Goal: Transaction & Acquisition: Purchase product/service

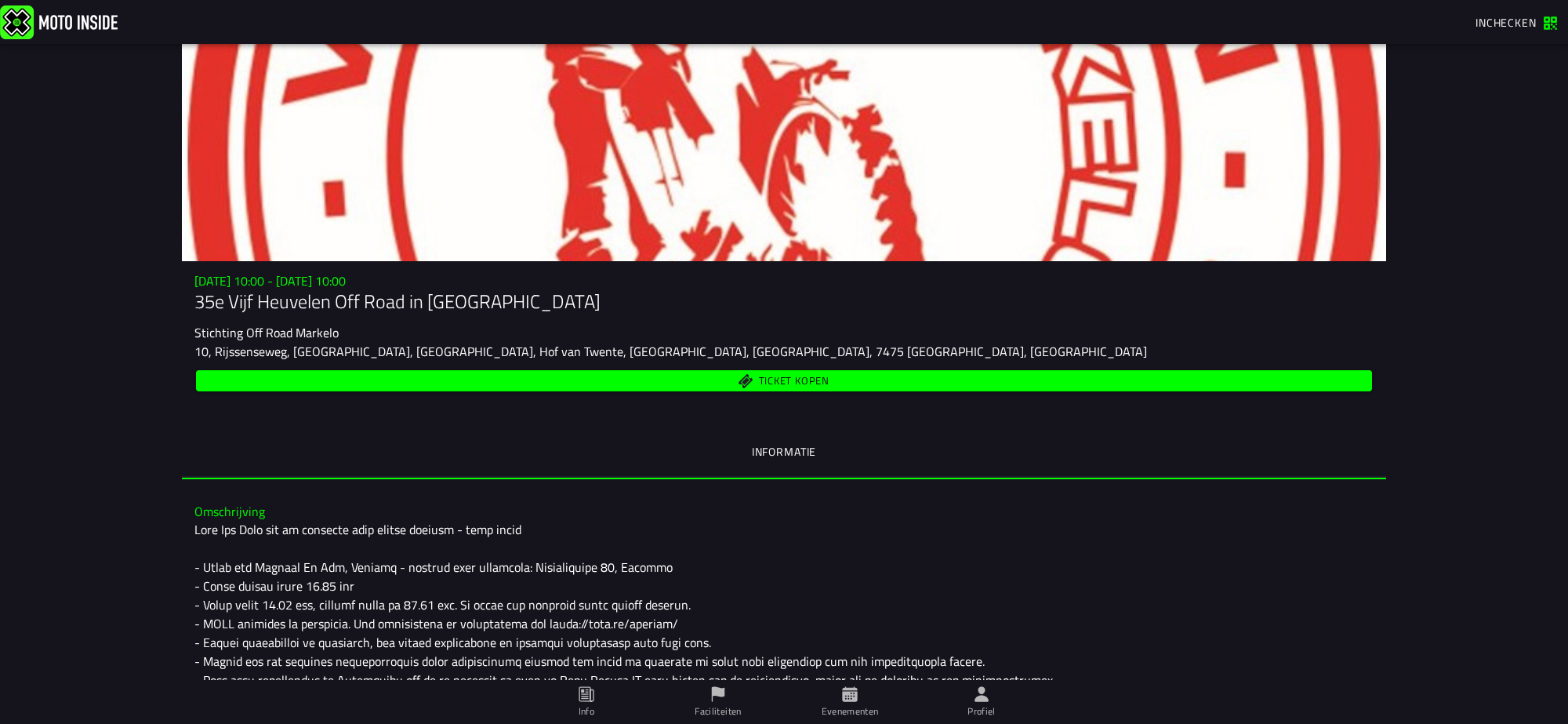
click at [798, 385] on span "Ticket kopen" at bounding box center [795, 381] width 71 height 10
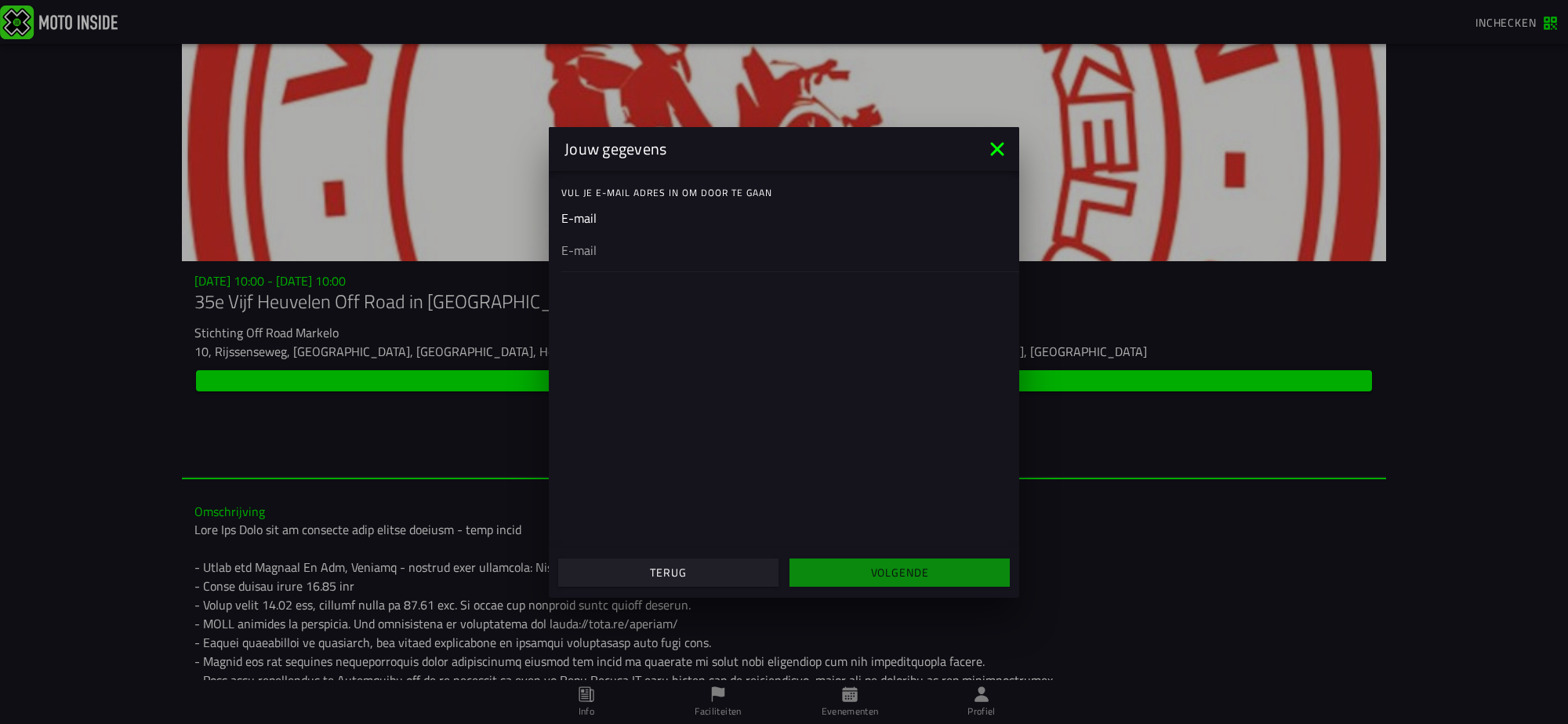
click at [593, 214] on ion-input "E-mail" at bounding box center [784, 240] width 446 height 62
click at [632, 281] on div "Vul je E-mail adres in om door te gaan E-mail" at bounding box center [784, 359] width 470 height 377
click at [643, 260] on div at bounding box center [784, 249] width 446 height 44
click at [643, 259] on input "email" at bounding box center [784, 249] width 446 height 19
click at [649, 181] on div "Vul je E-mail adres in om door te gaan" at bounding box center [789, 192] width 458 height 31
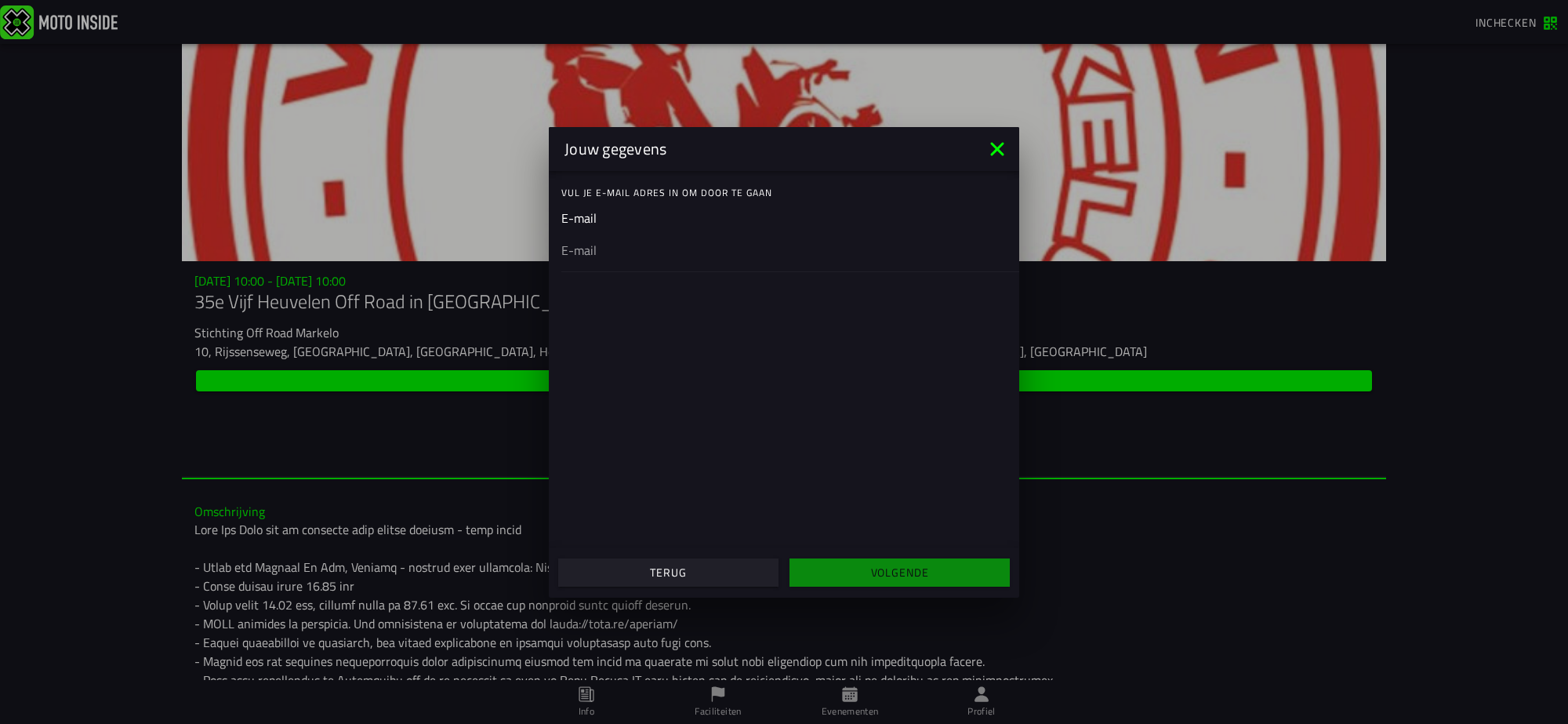
click at [703, 190] on ion-label "Vul je E-mail adres in om door te gaan" at bounding box center [789, 193] width 458 height 14
click at [578, 222] on ion-input "E-mail" at bounding box center [784, 240] width 446 height 62
click at [586, 252] on input "email" at bounding box center [784, 249] width 446 height 19
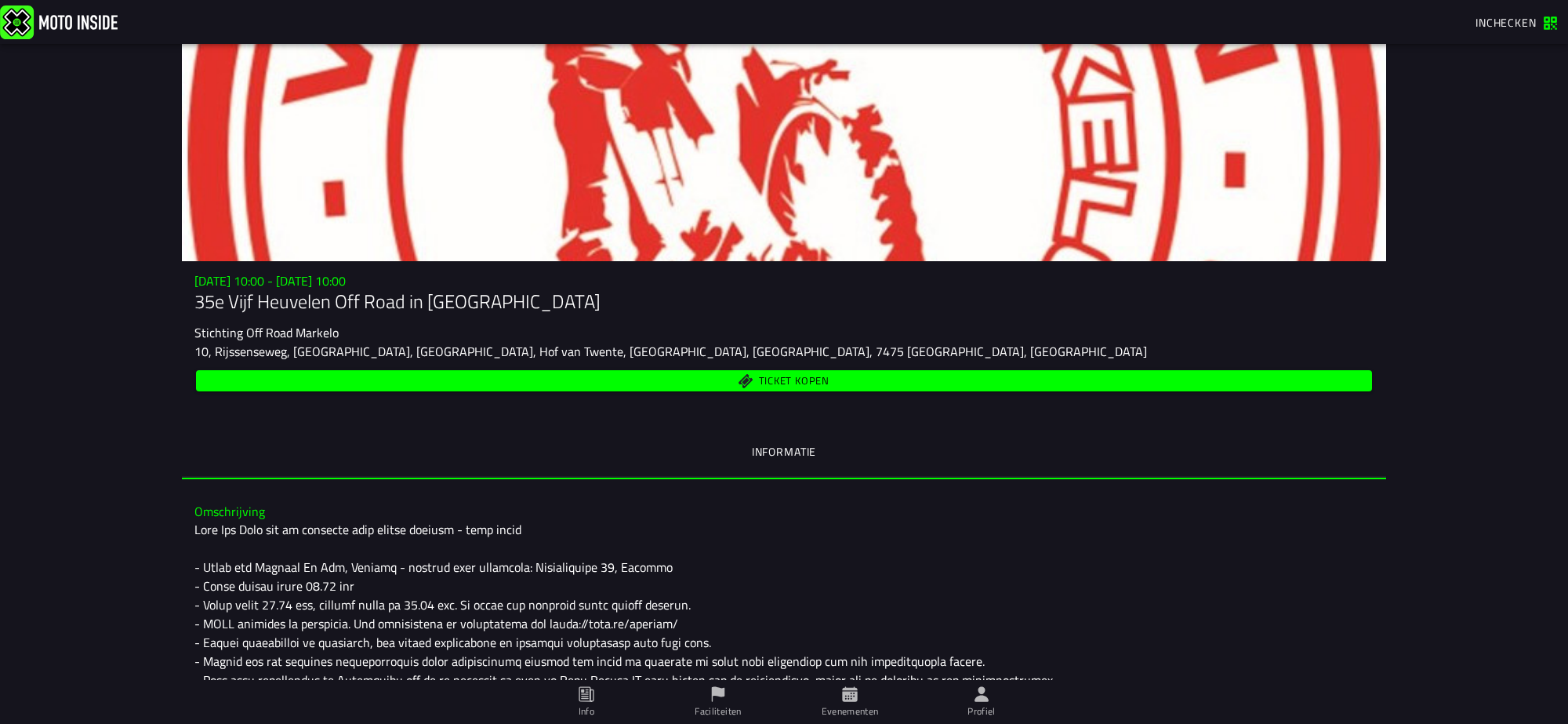
click at [645, 389] on button "Ticket kopen" at bounding box center [784, 380] width 1176 height 21
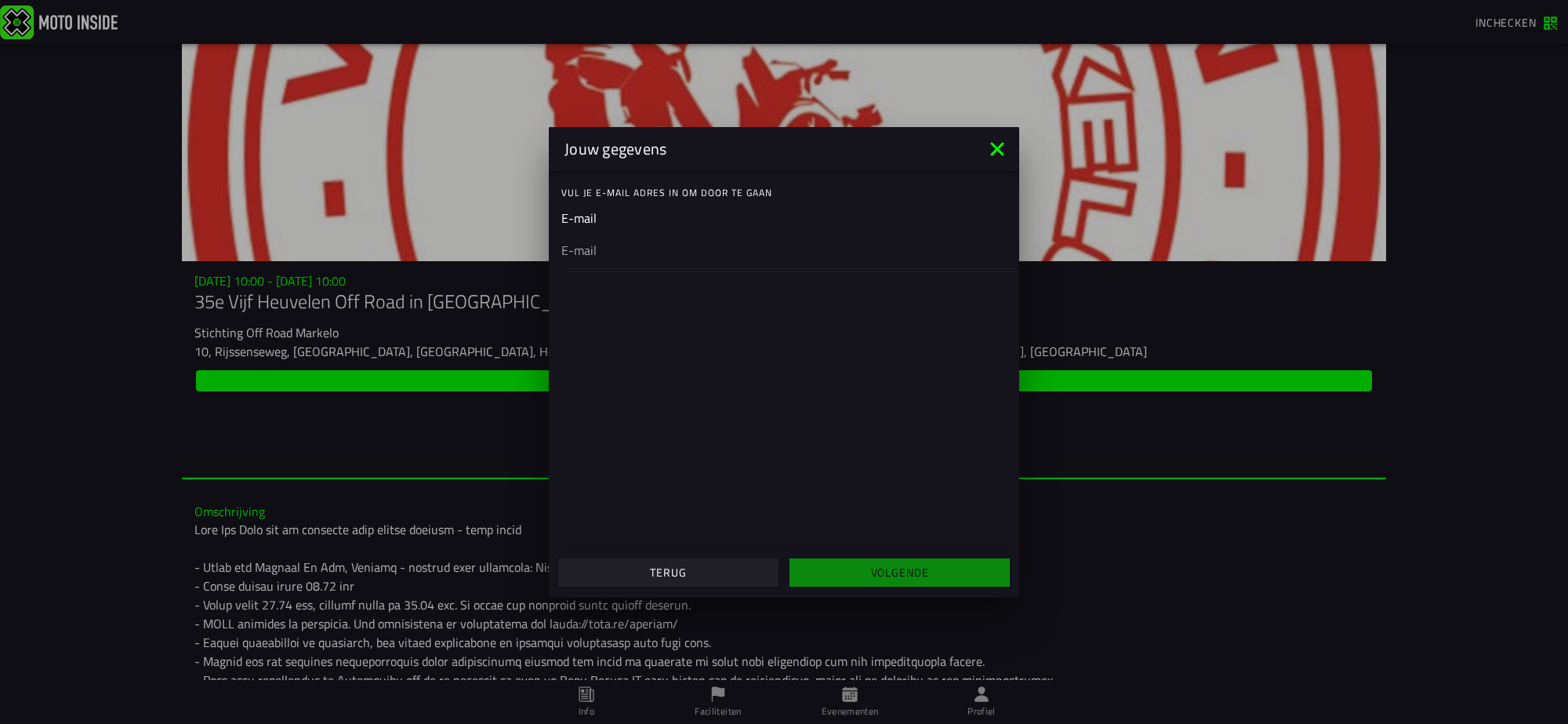
click at [572, 259] on input "email" at bounding box center [784, 249] width 446 height 19
type input "morren.roy@gmail.com"
click at [864, 577] on span "Volgende" at bounding box center [899, 572] width 196 height 11
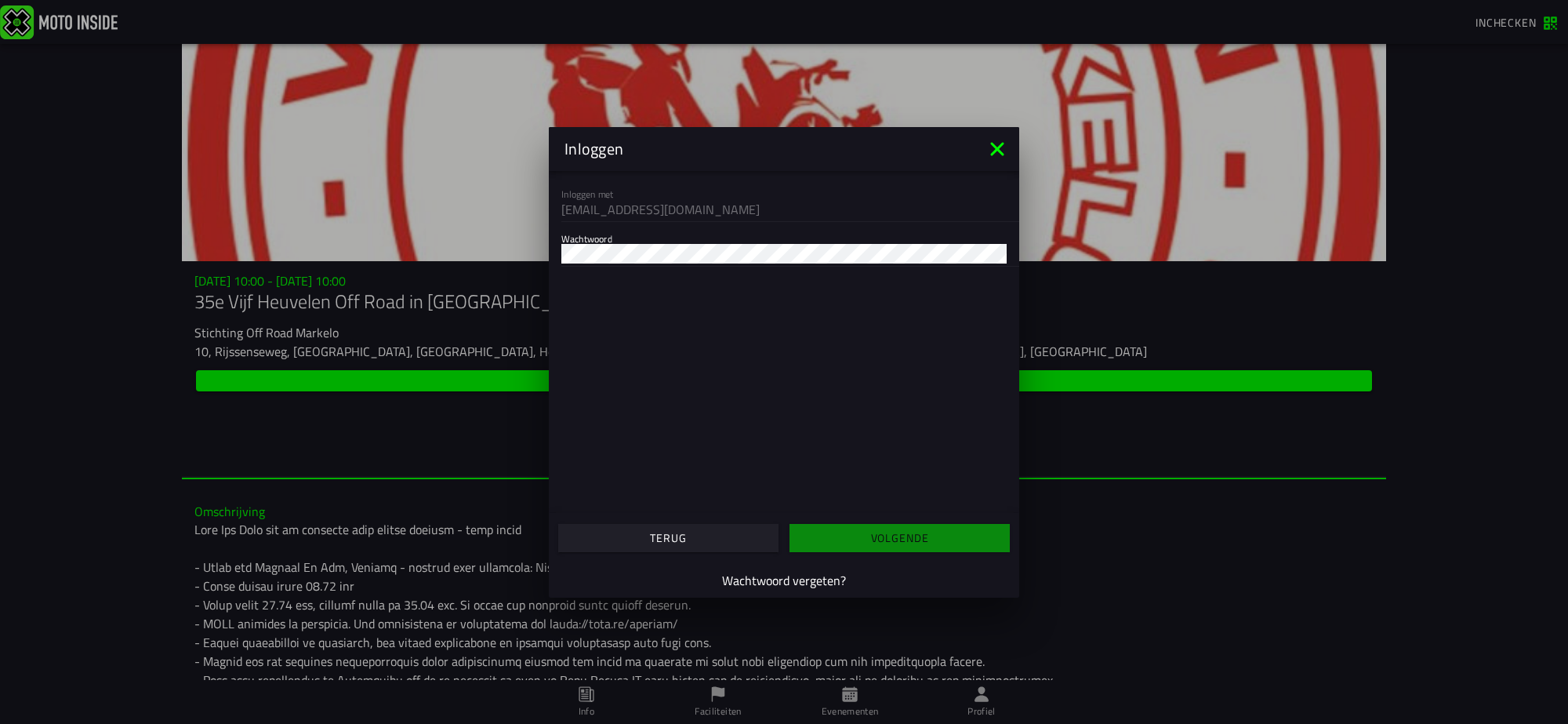
click at [645, 241] on label "Wachtwoord" at bounding box center [784, 244] width 446 height 44
click at [853, 545] on button "Volgende" at bounding box center [899, 538] width 220 height 28
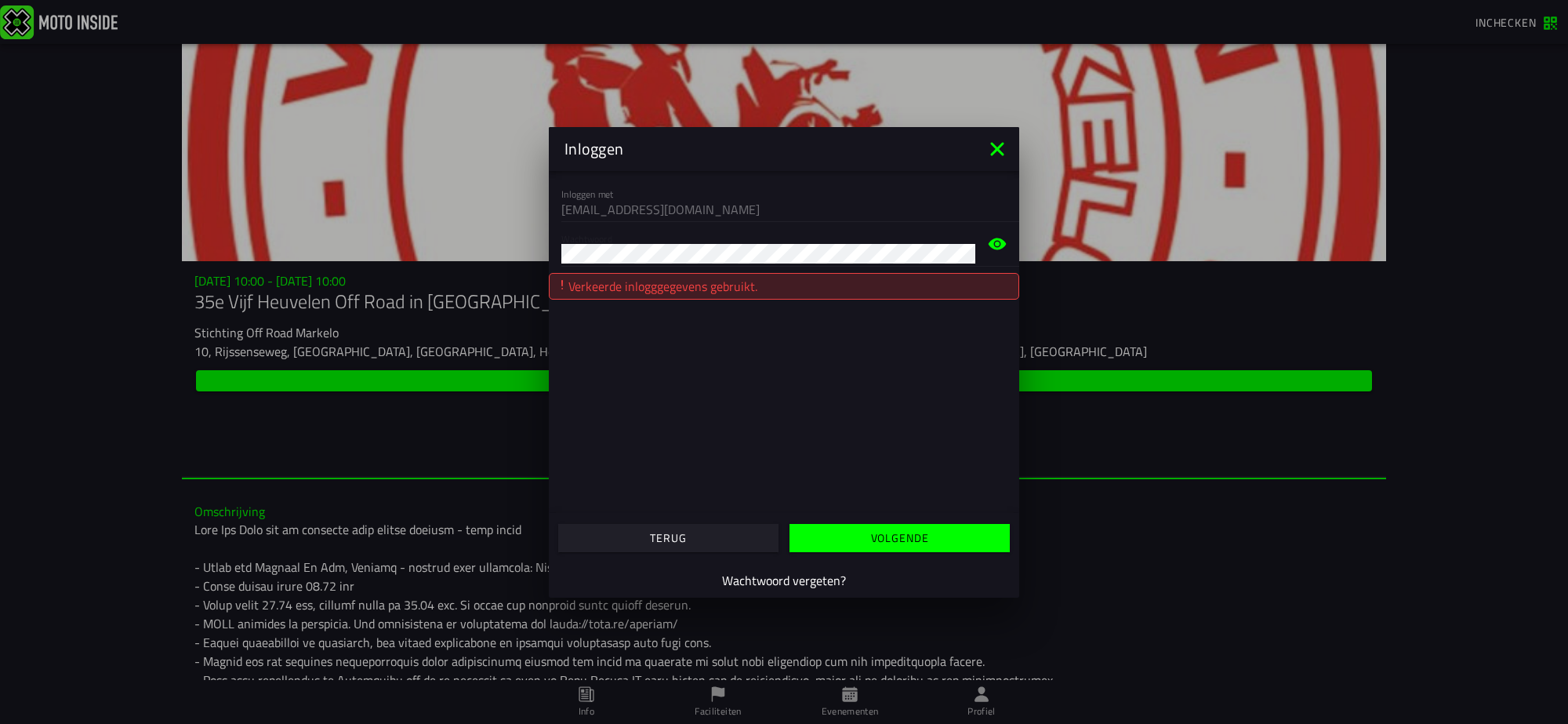
click at [519, 268] on ion-modal "Inloggen Inloggen met morren.roy@gmail.com Wachtwoord Verkeerde inlogggegevens …" at bounding box center [784, 362] width 1568 height 724
click at [997, 243] on circle at bounding box center [998, 244] width 5 height 5
click at [934, 531] on button "button" at bounding box center [899, 538] width 220 height 28
click at [853, 534] on span "button" at bounding box center [899, 538] width 196 height 11
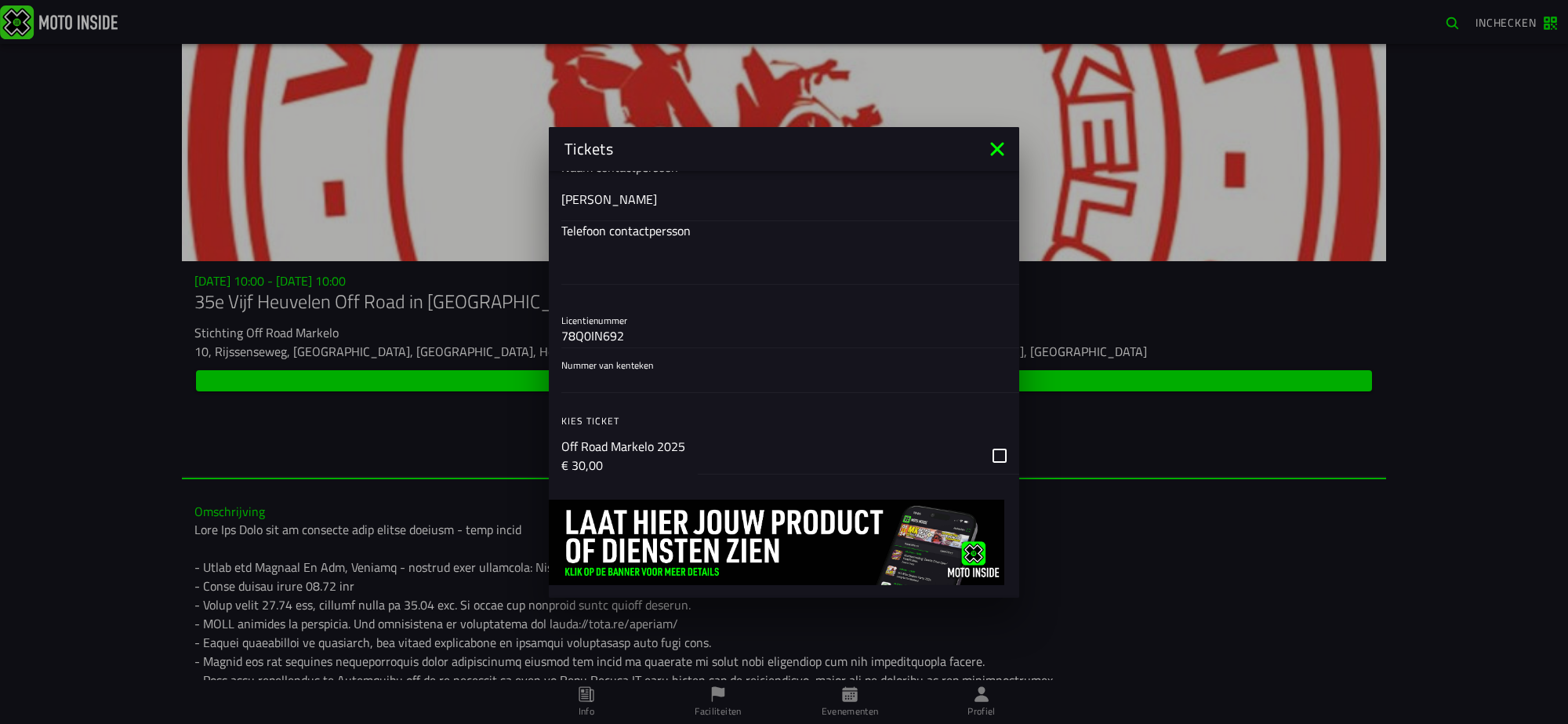
scroll to position [362, 0]
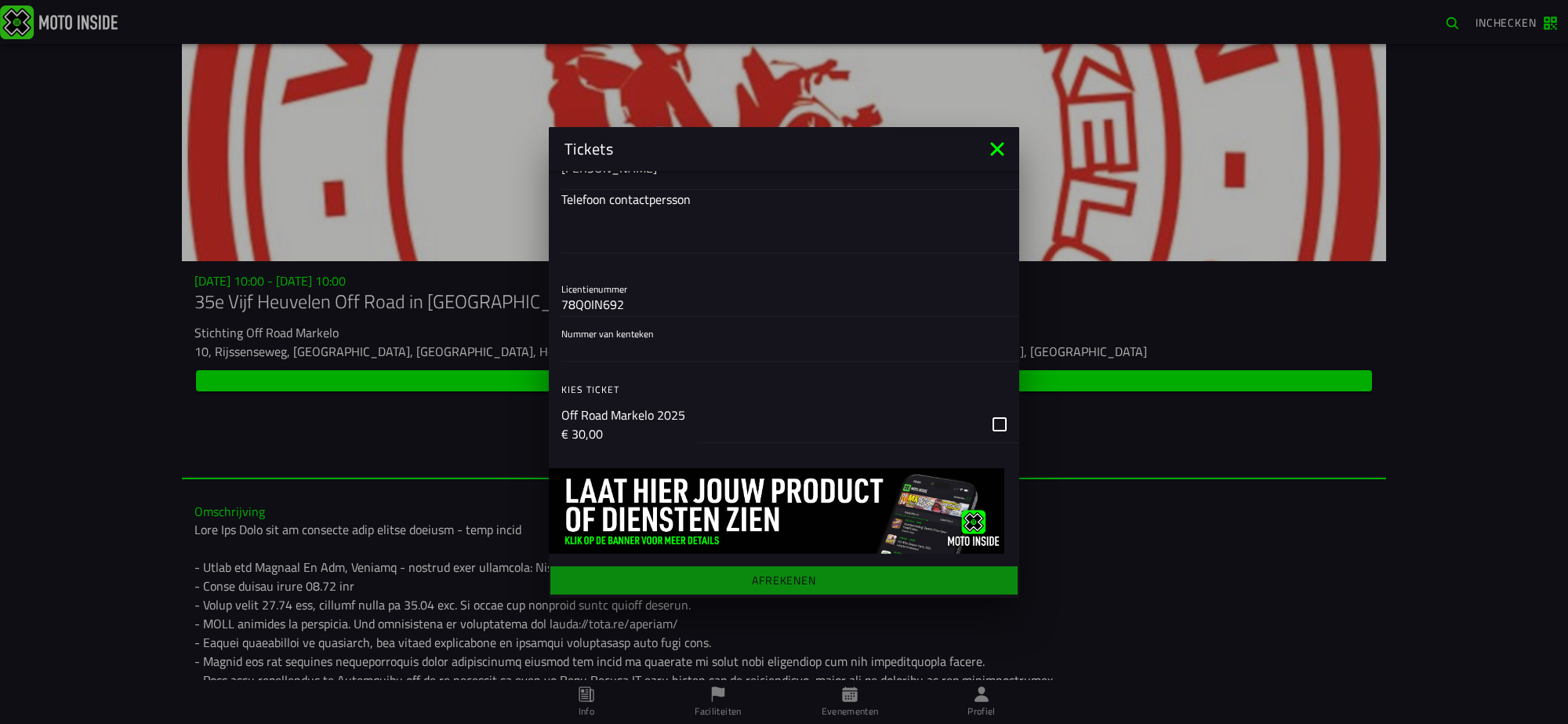
click at [987, 423] on div "button" at bounding box center [859, 424] width 322 height 38
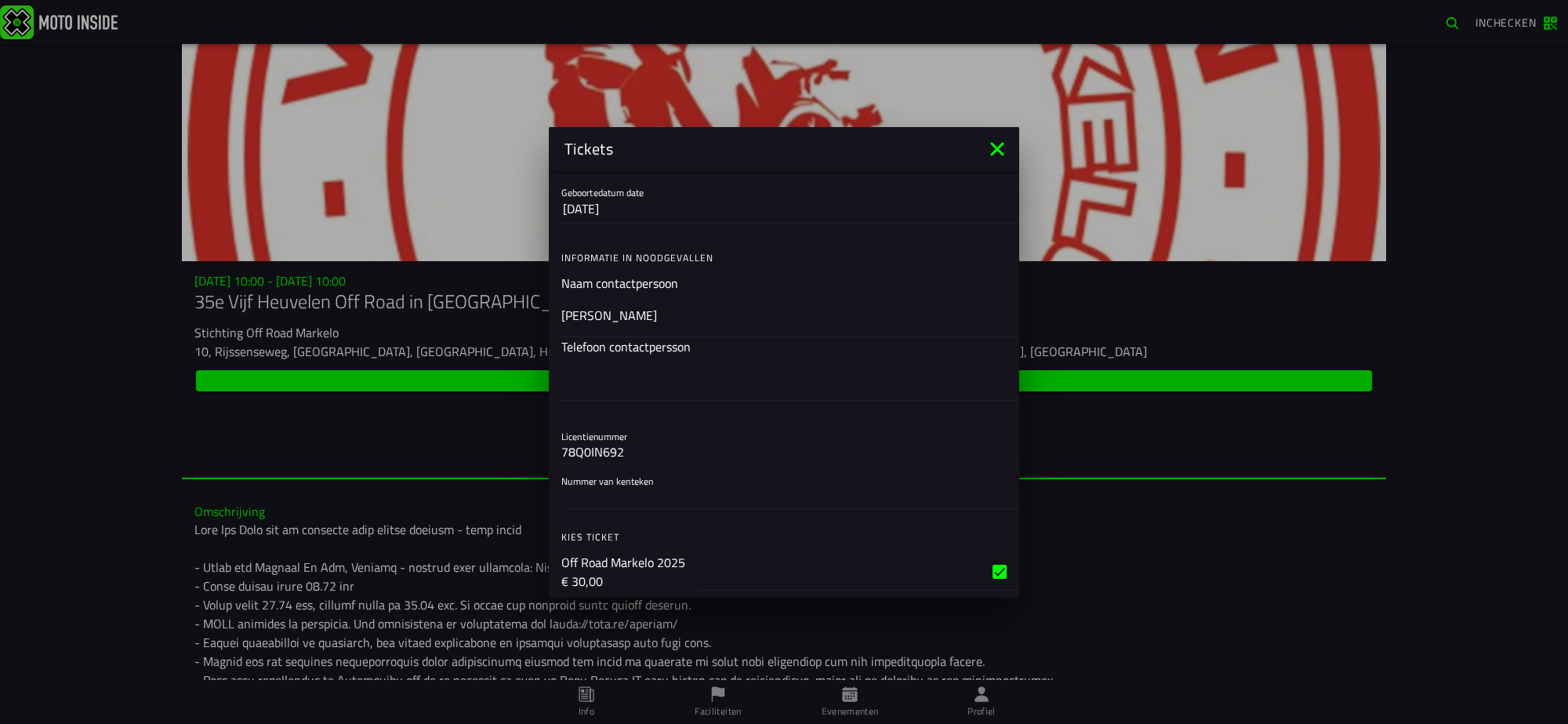
scroll to position [166, 0]
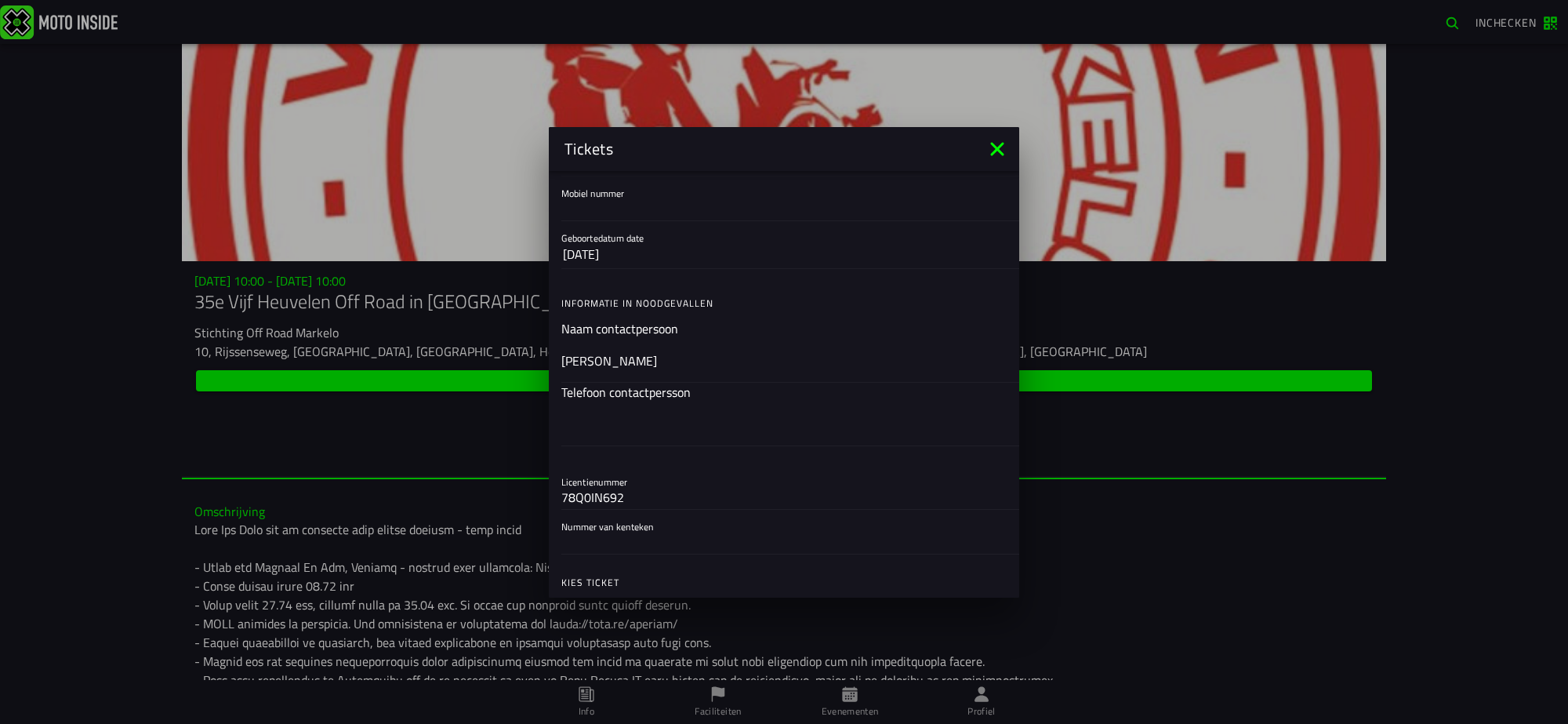
drag, startPoint x: 629, startPoint y: 501, endPoint x: 547, endPoint y: 495, distance: 82.2
click at [547, 495] on ion-modal "Tickets Registratieformulier Voornaam Roy Achternaam Morren E-mail morren.roy@g…" at bounding box center [784, 362] width 1568 height 724
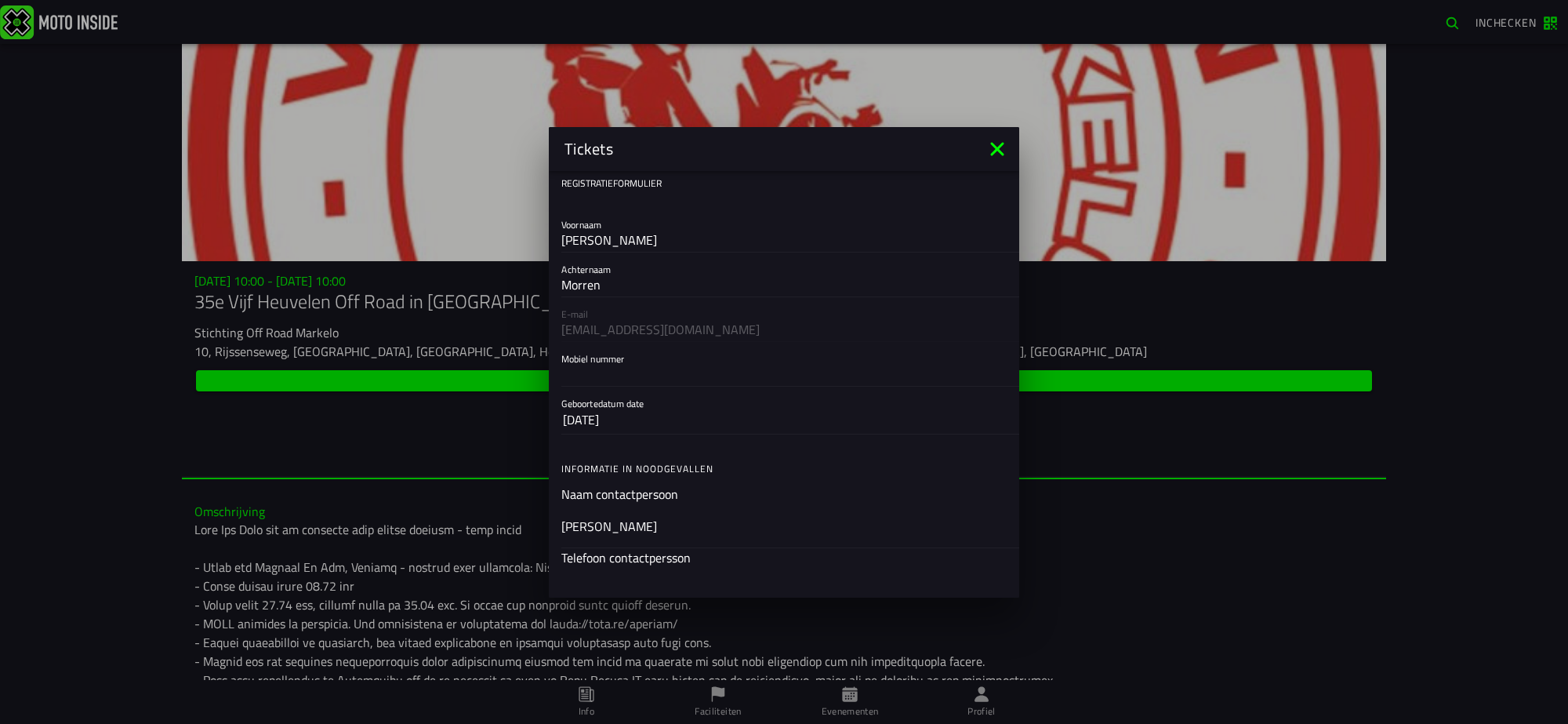
scroll to position [0, 0]
click at [311, 437] on ion-backdrop at bounding box center [784, 362] width 1568 height 724
